Goal: Task Accomplishment & Management: Manage account settings

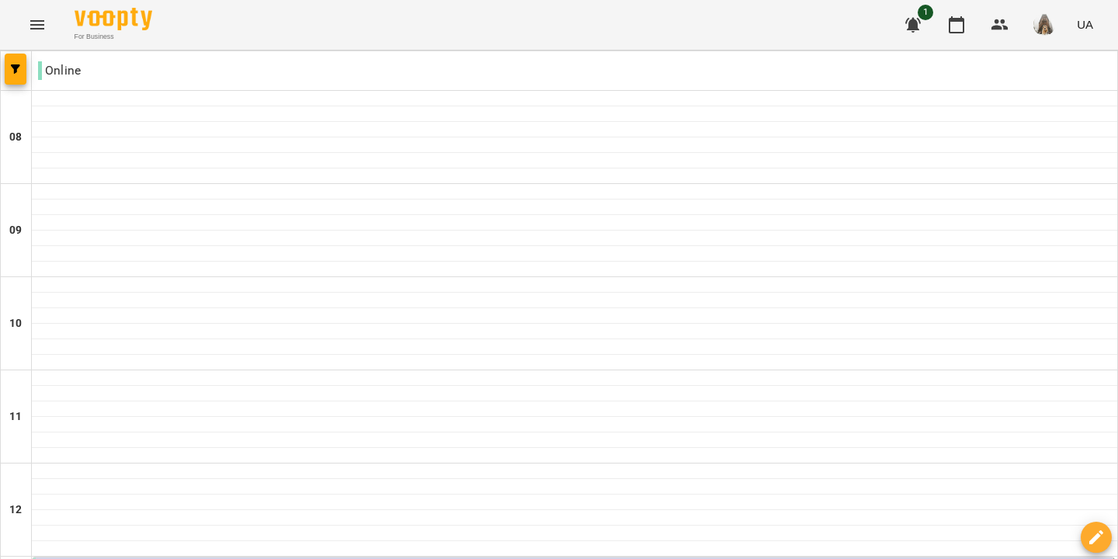
scroll to position [1032, 0]
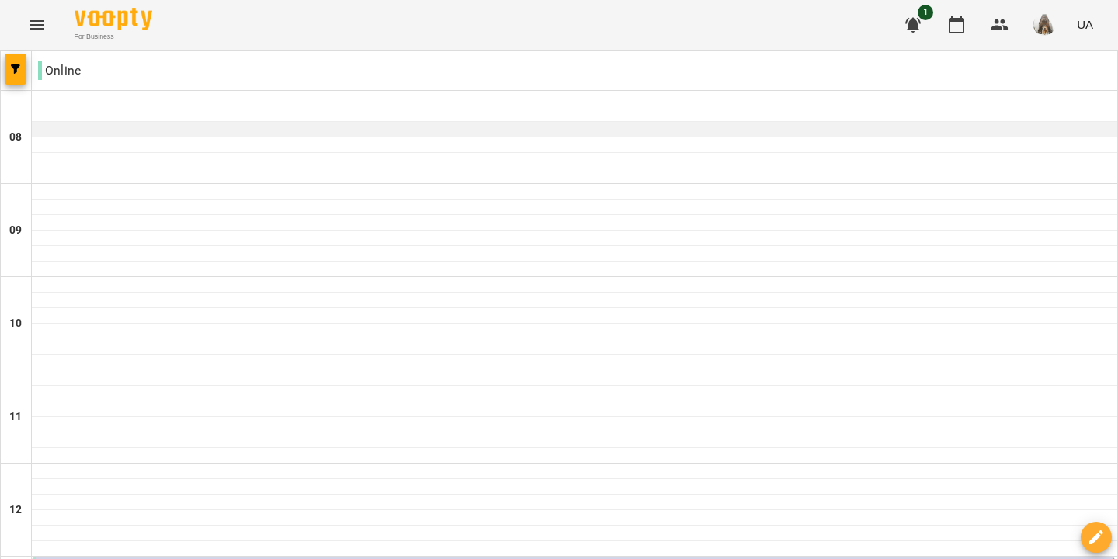
scroll to position [293, 0]
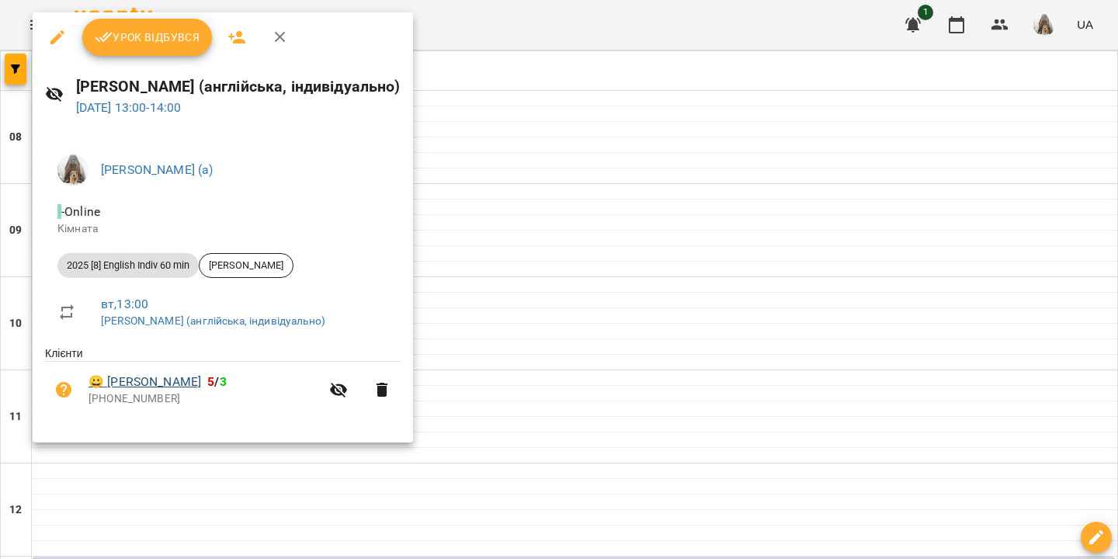
click at [161, 380] on link "😀 [PERSON_NAME]" at bounding box center [145, 382] width 113 height 19
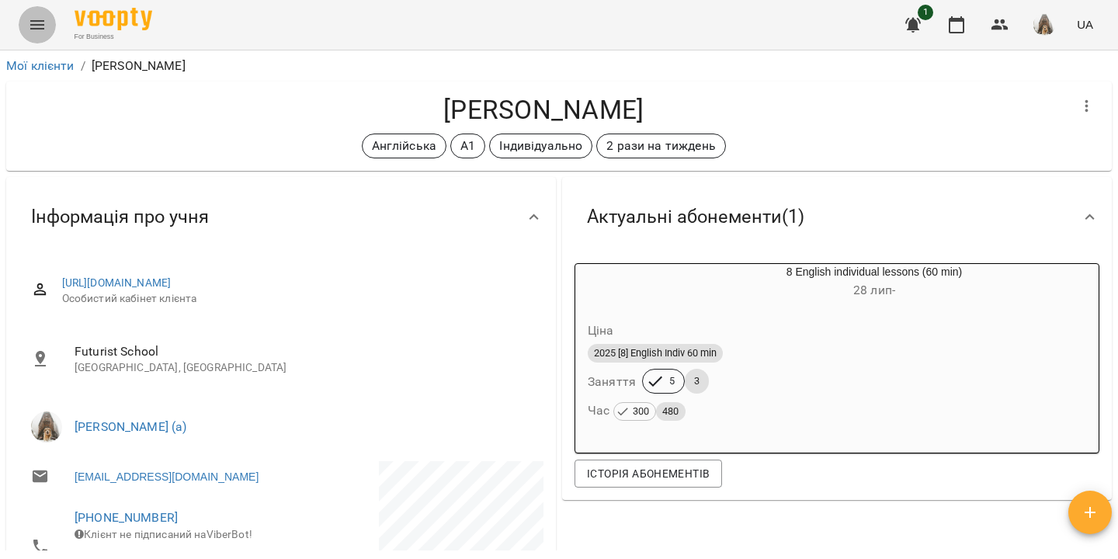
click at [38, 29] on icon "Menu" at bounding box center [37, 24] width 14 height 9
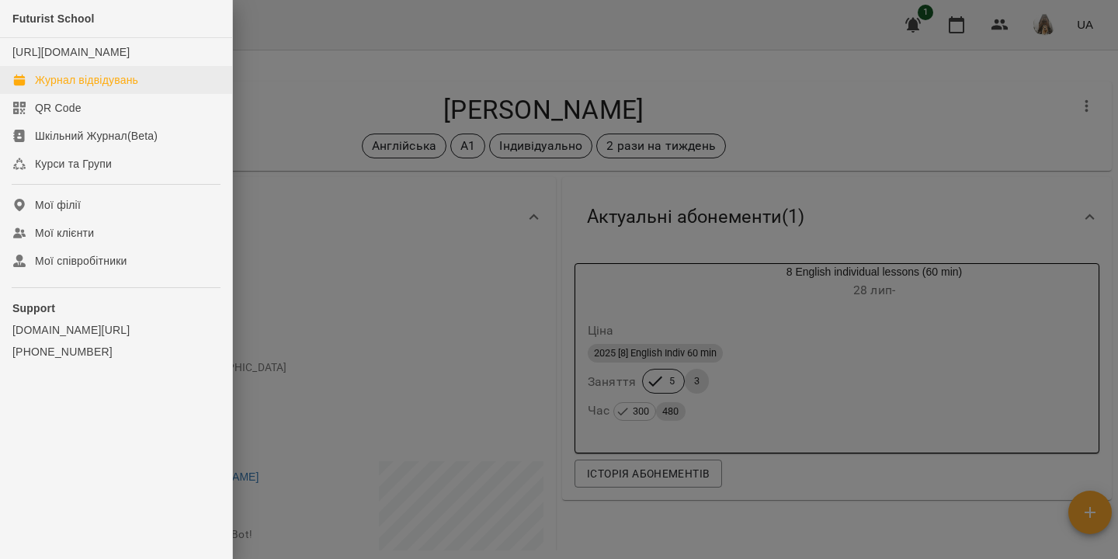
click at [73, 88] on div "Журнал відвідувань" at bounding box center [86, 80] width 103 height 16
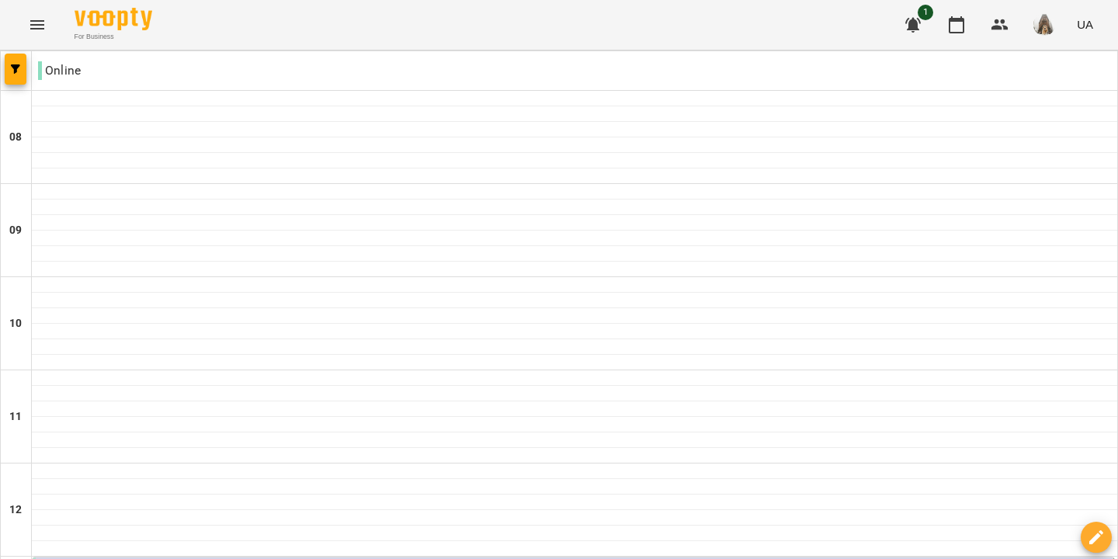
scroll to position [1032, 0]
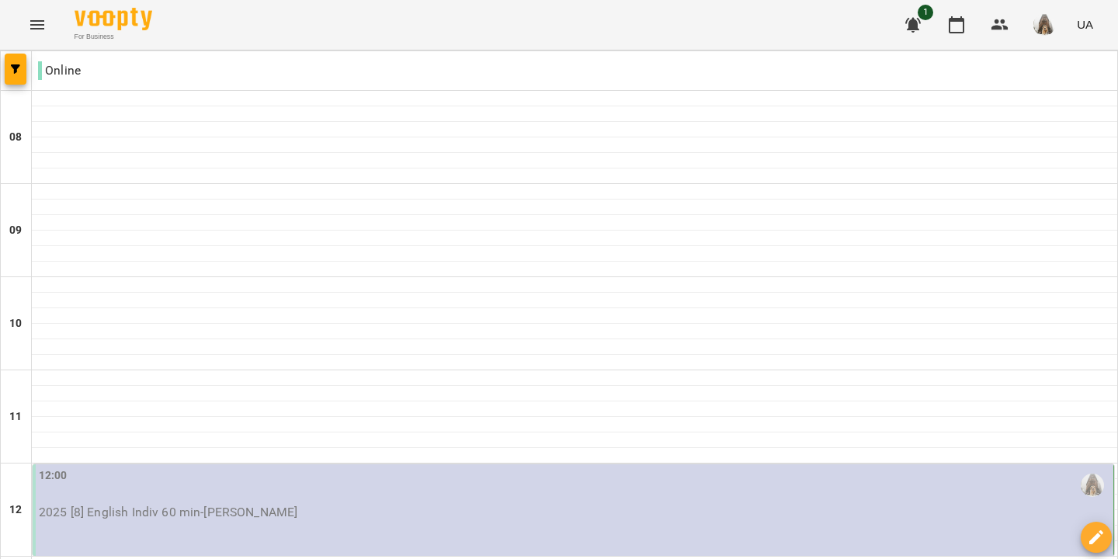
scroll to position [300, 0]
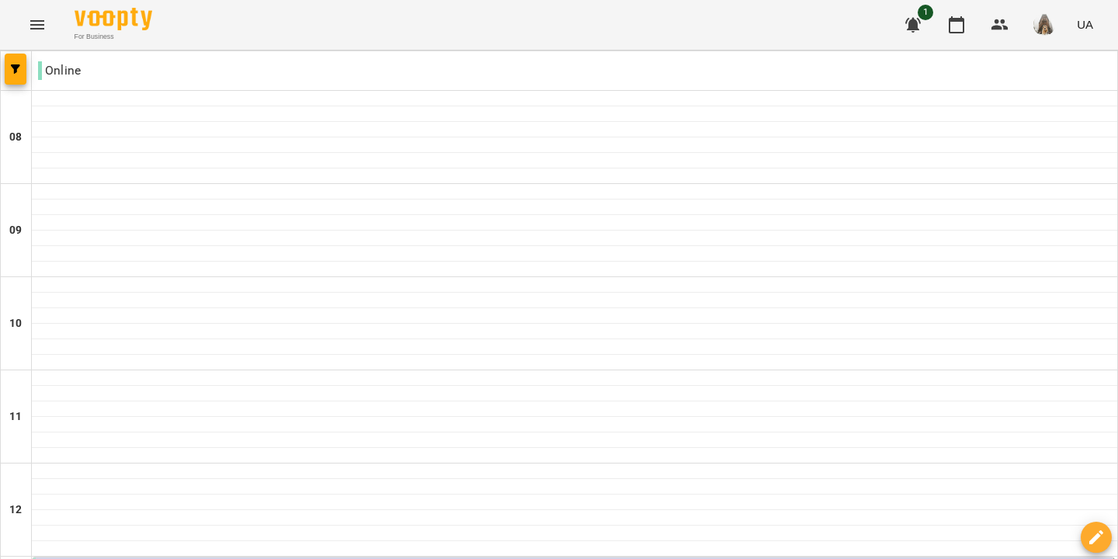
scroll to position [336, 0]
